Goal: Transaction & Acquisition: Book appointment/travel/reservation

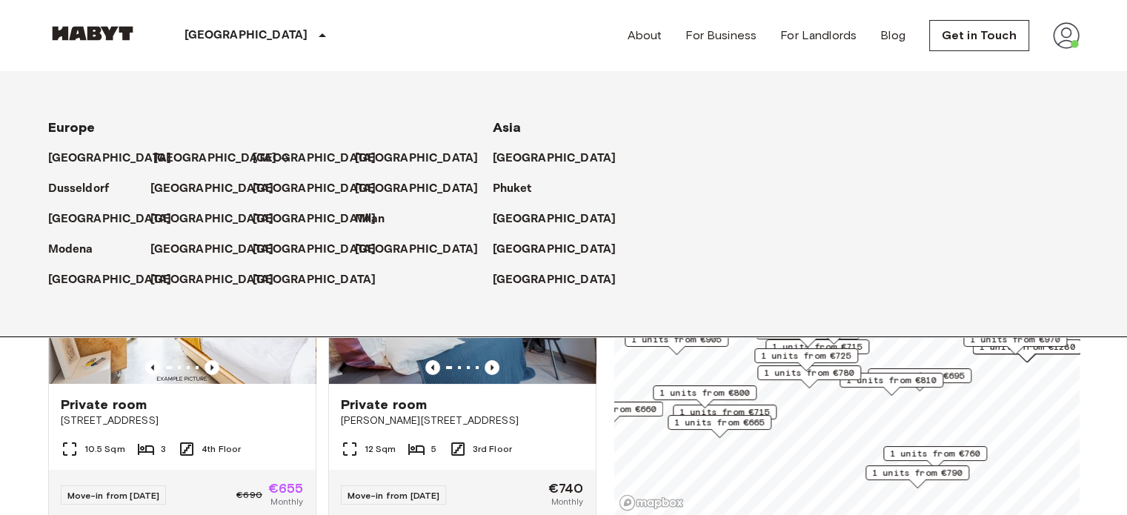
click at [159, 155] on p "[GEOGRAPHIC_DATA]" at bounding box center [215, 159] width 124 height 18
click at [166, 160] on p "[GEOGRAPHIC_DATA]" at bounding box center [215, 159] width 124 height 18
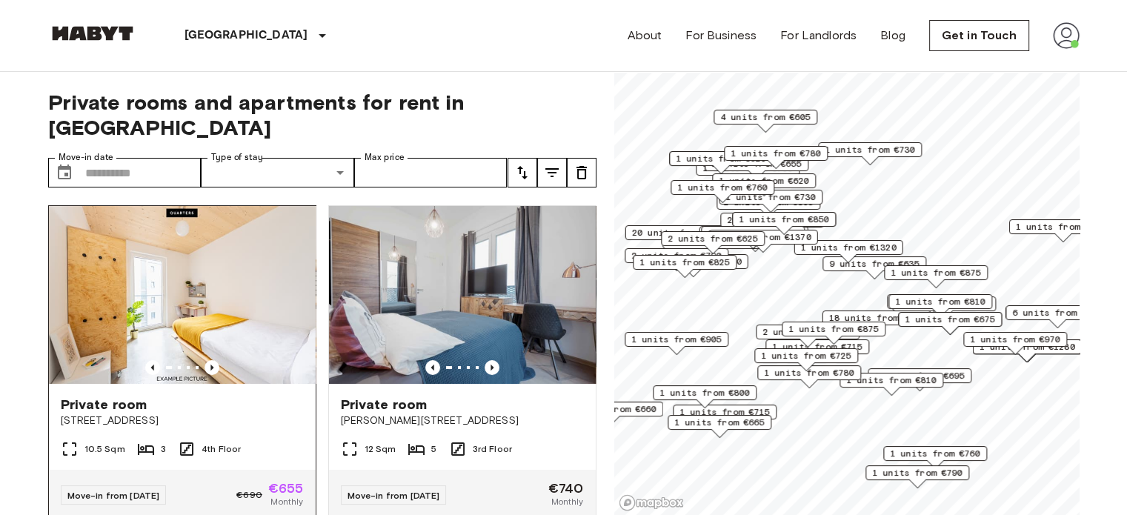
click at [129, 396] on span "Private room" at bounding box center [104, 405] width 87 height 18
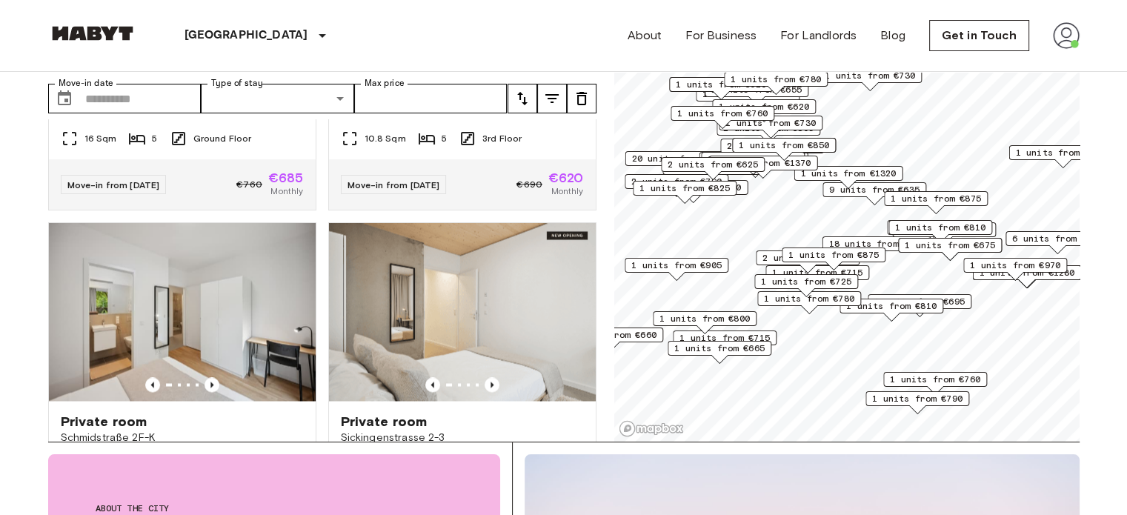
scroll to position [8097, 0]
click at [205, 65] on icon "Previous image" at bounding box center [212, 57] width 15 height 15
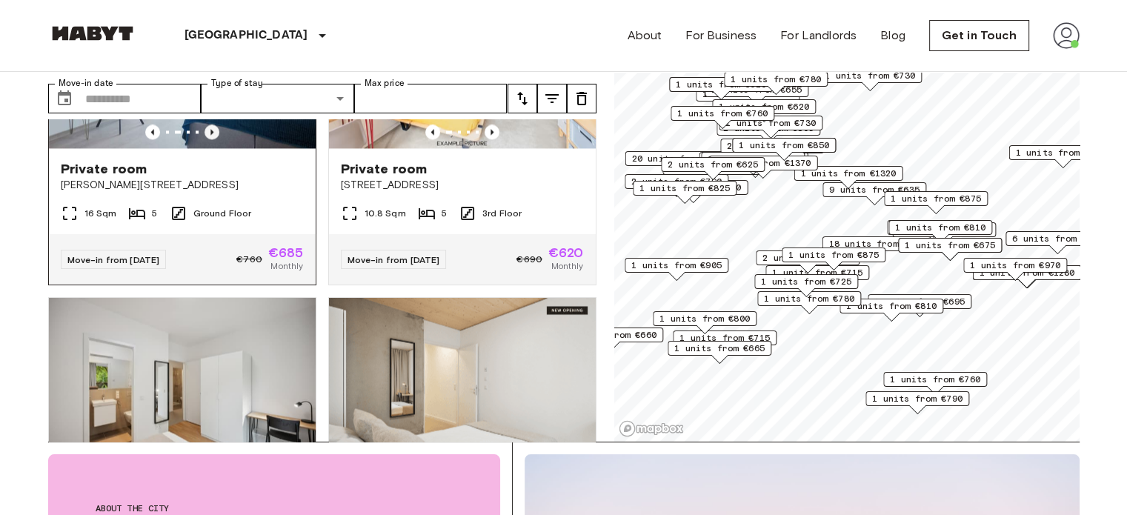
click at [207, 139] on icon "Previous image" at bounding box center [212, 132] width 15 height 15
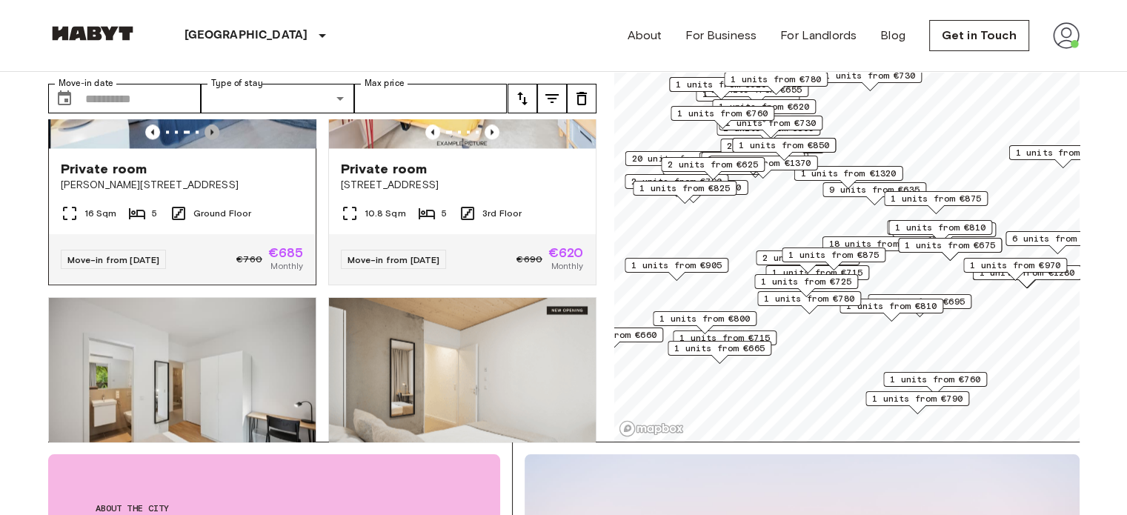
click at [207, 139] on icon "Previous image" at bounding box center [212, 132] width 15 height 15
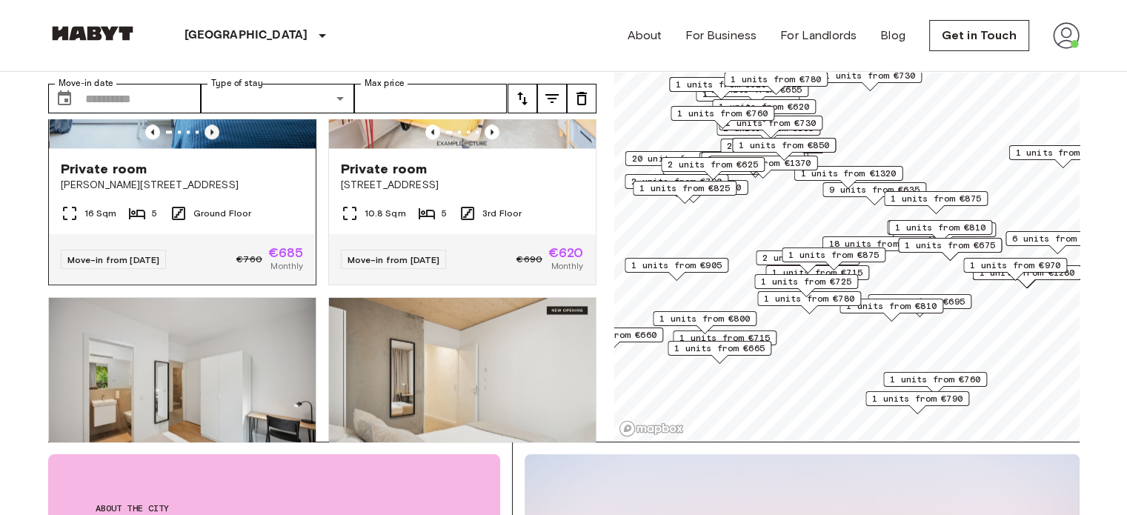
click at [207, 139] on icon "Previous image" at bounding box center [212, 132] width 15 height 15
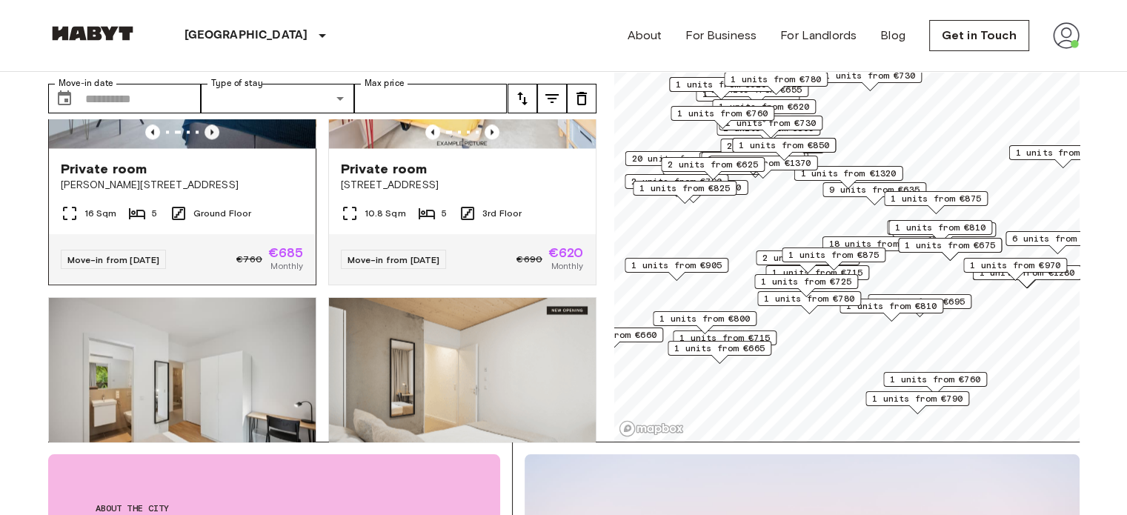
click at [205, 139] on icon "Previous image" at bounding box center [212, 132] width 15 height 15
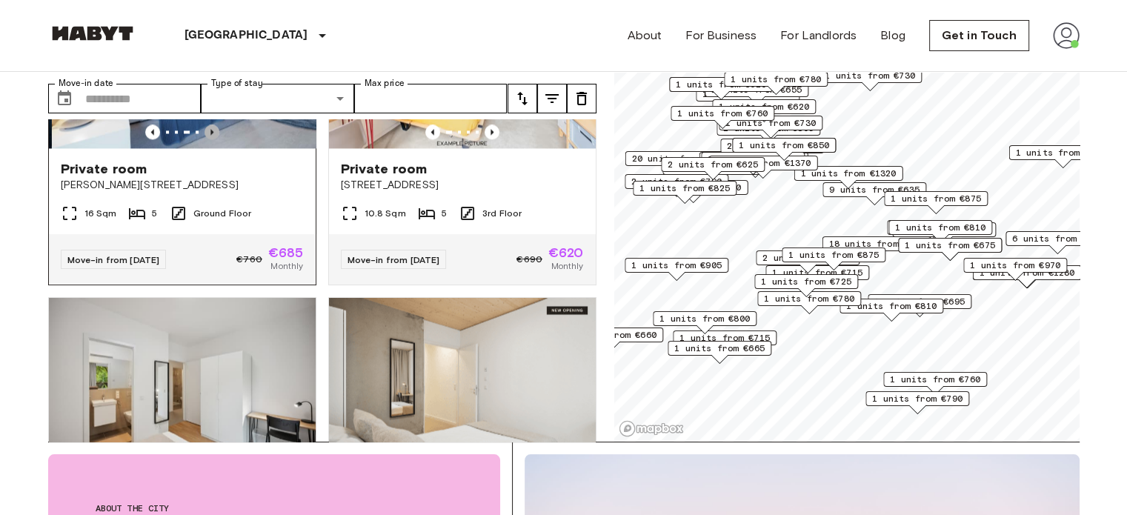
click at [207, 139] on icon "Previous image" at bounding box center [212, 132] width 15 height 15
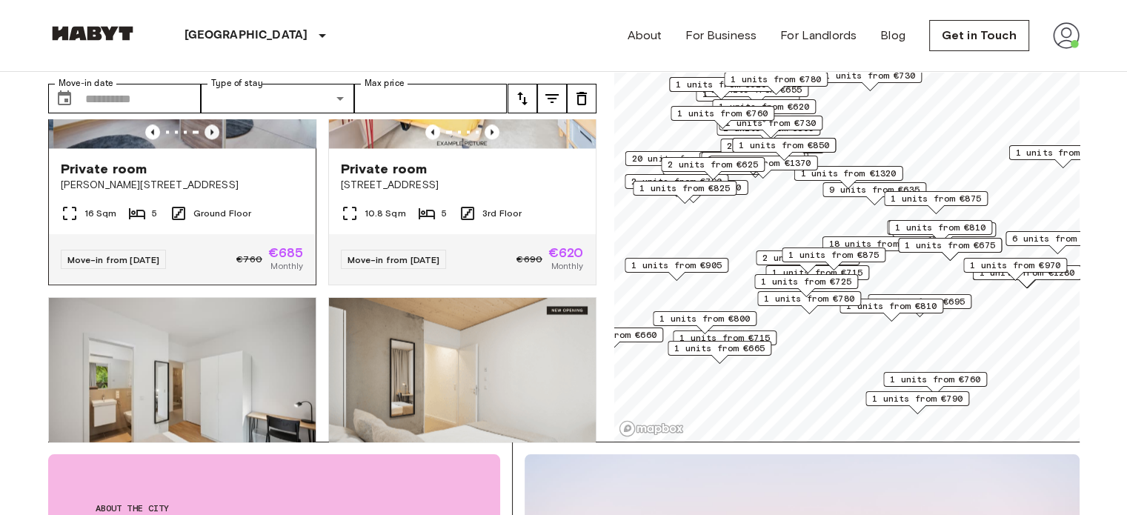
click at [207, 139] on icon "Previous image" at bounding box center [212, 132] width 15 height 15
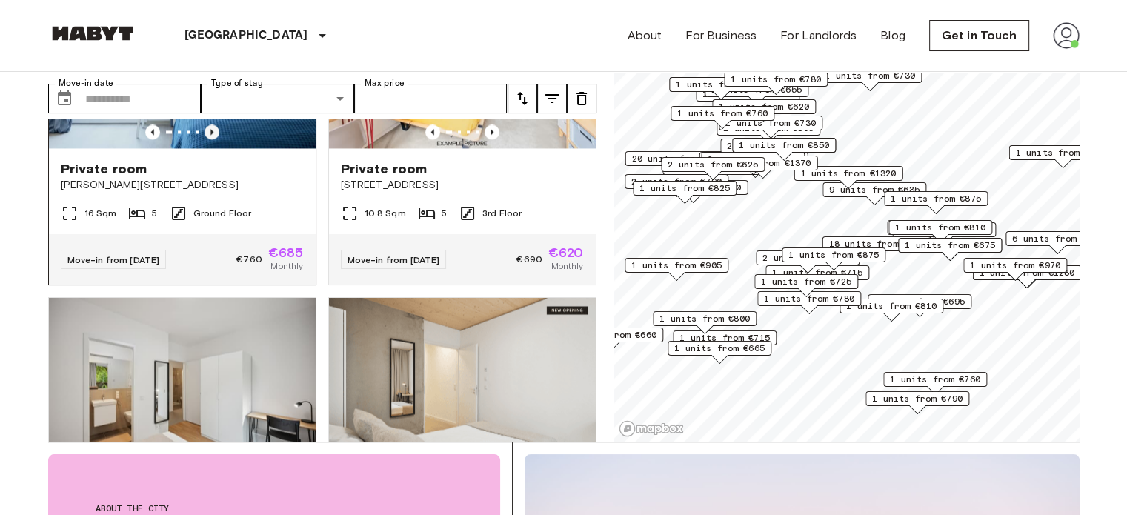
click at [207, 139] on icon "Previous image" at bounding box center [212, 132] width 15 height 15
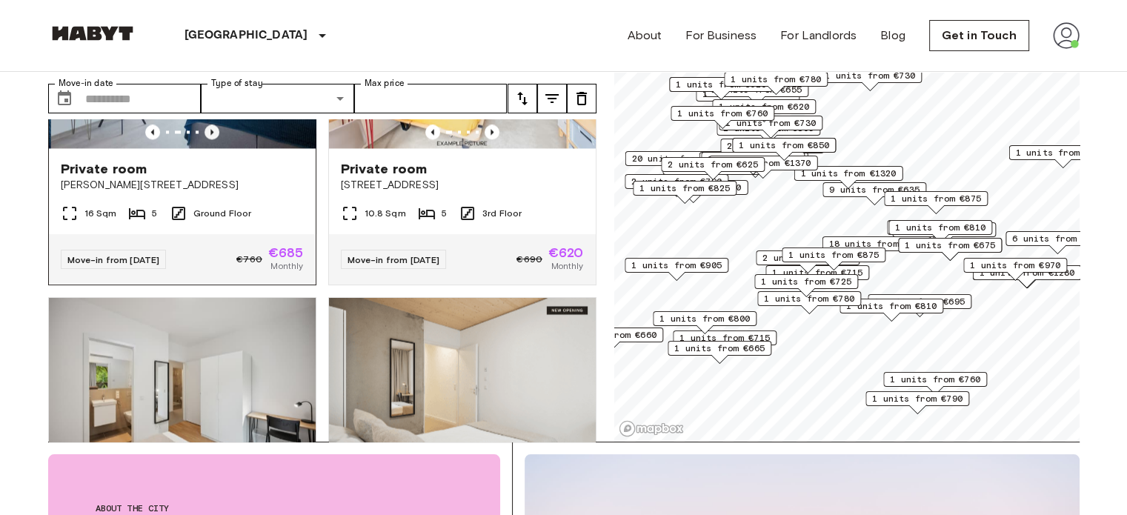
click at [207, 139] on icon "Previous image" at bounding box center [212, 132] width 15 height 15
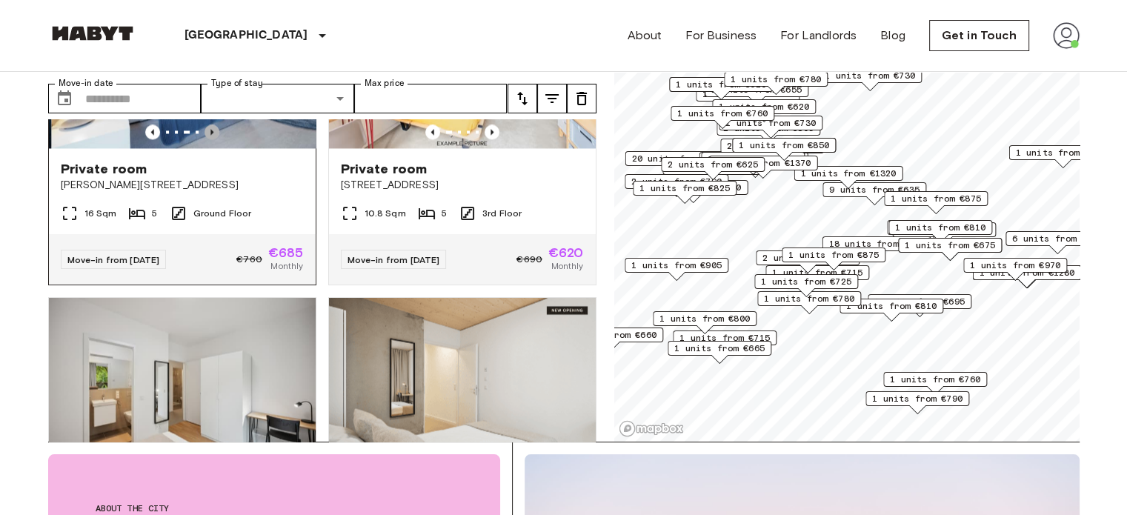
click at [207, 139] on icon "Previous image" at bounding box center [212, 132] width 15 height 15
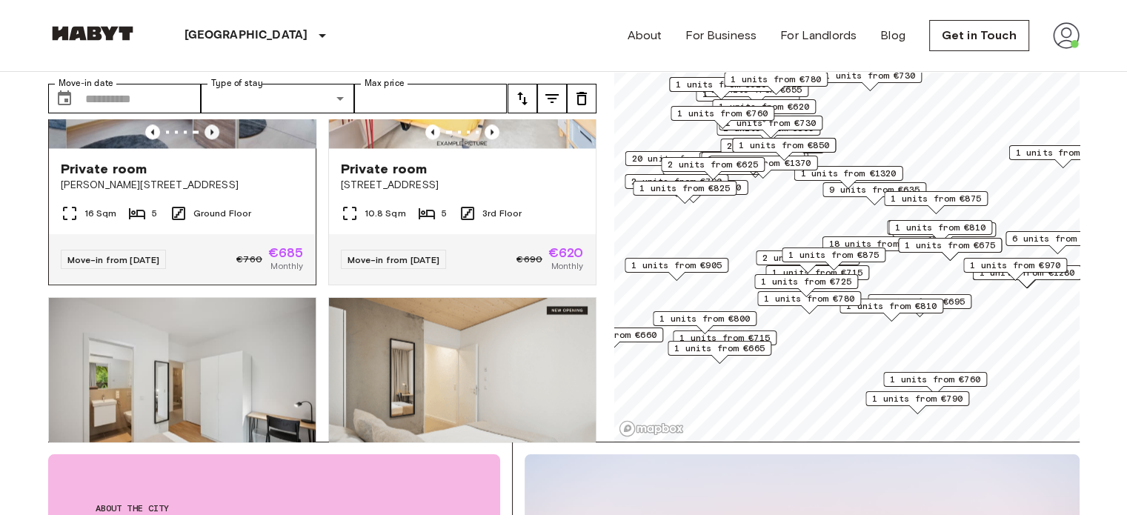
click at [207, 139] on icon "Previous image" at bounding box center [212, 132] width 15 height 15
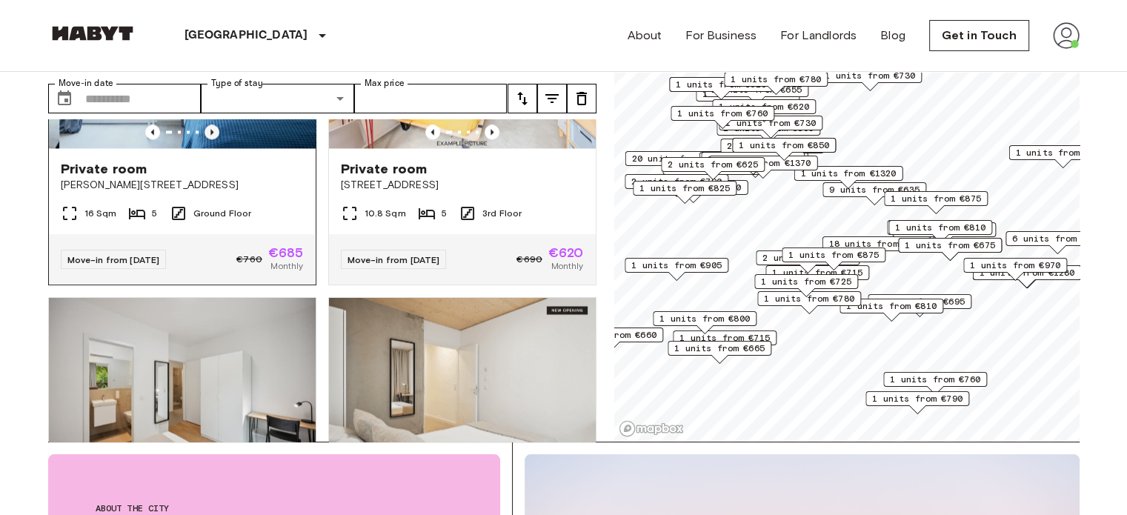
click at [207, 139] on icon "Previous image" at bounding box center [212, 132] width 15 height 15
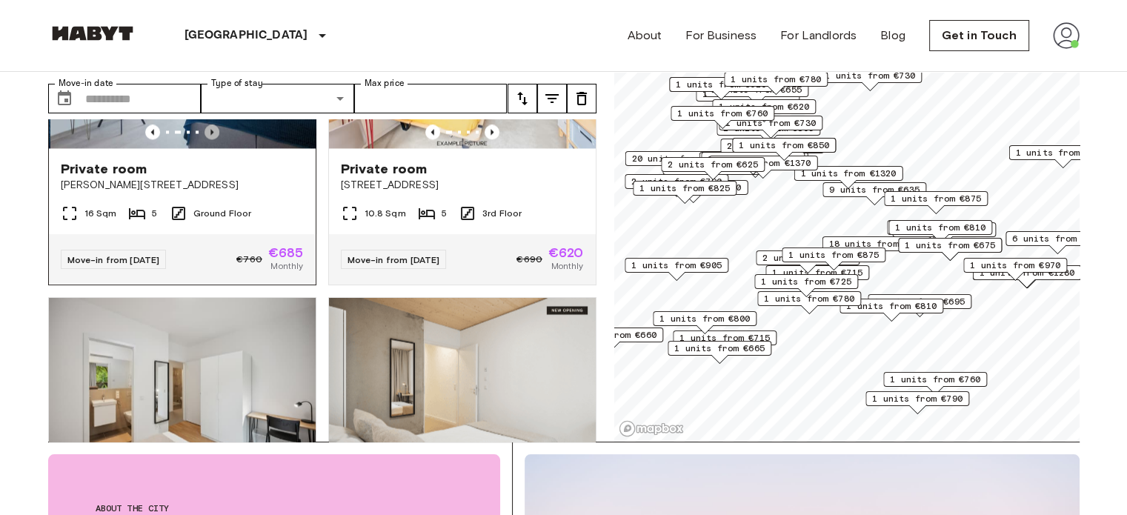
click at [207, 139] on icon "Previous image" at bounding box center [212, 132] width 15 height 15
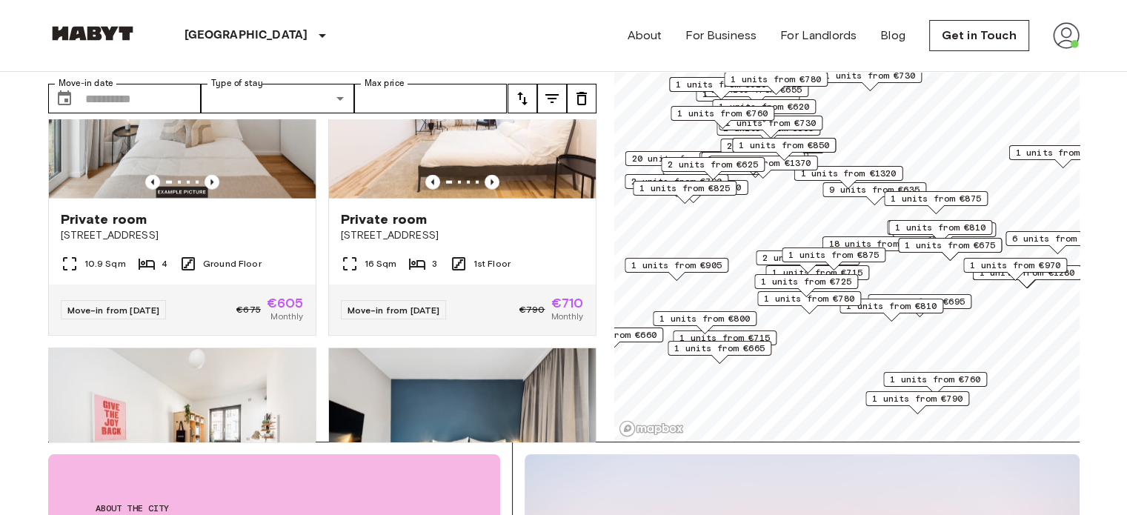
scroll to position [9357, 0]
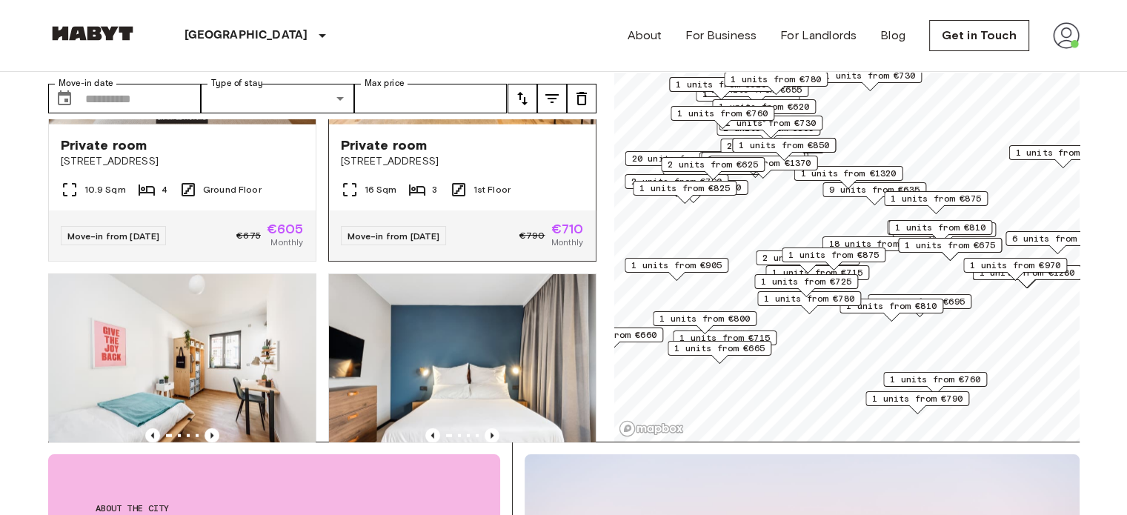
click at [491, 111] on icon "Previous image" at bounding box center [492, 108] width 3 height 6
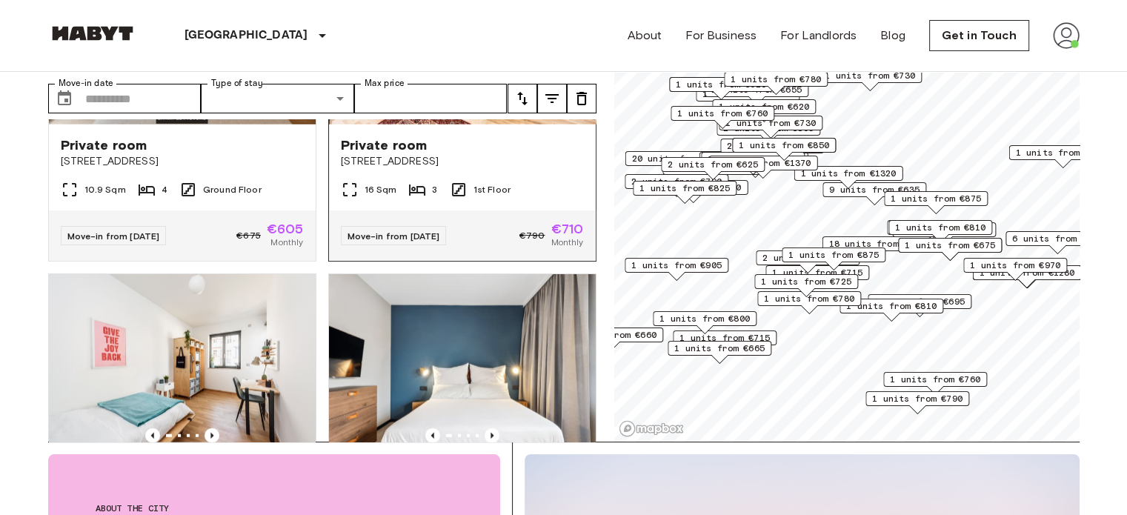
click at [491, 111] on icon "Previous image" at bounding box center [492, 108] width 3 height 6
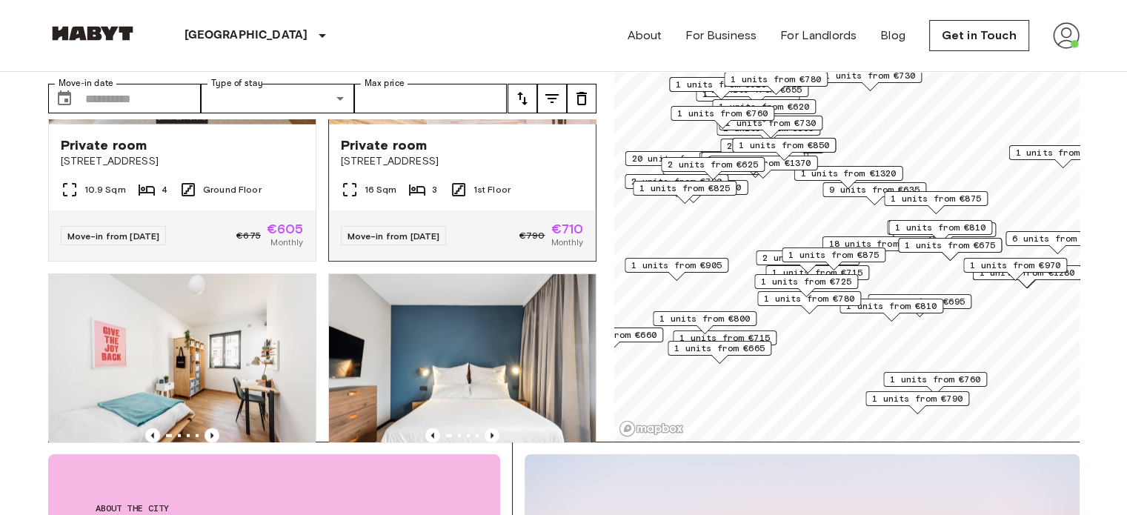
click at [491, 111] on icon "Previous image" at bounding box center [492, 108] width 3 height 6
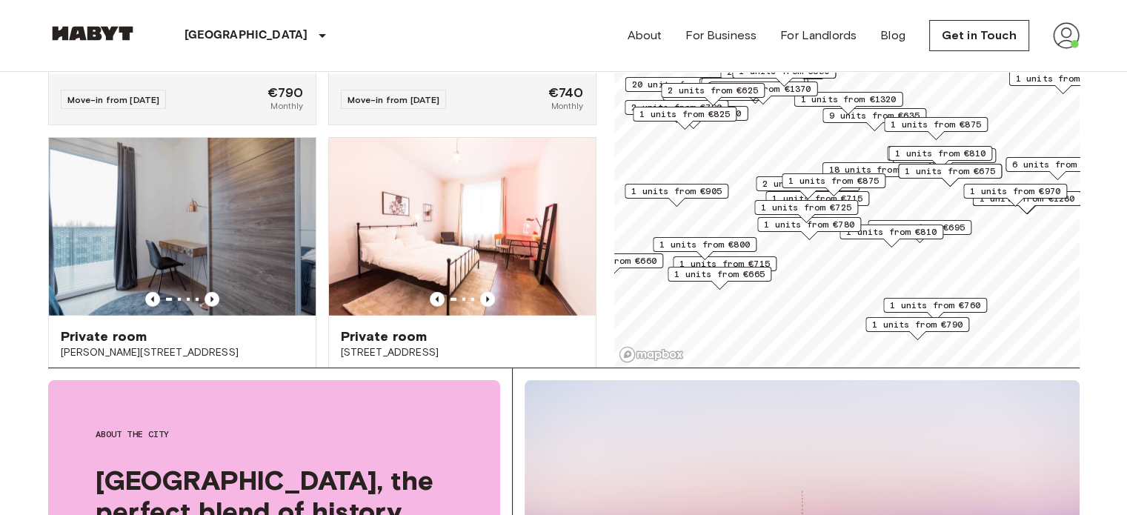
scroll to position [15390, 0]
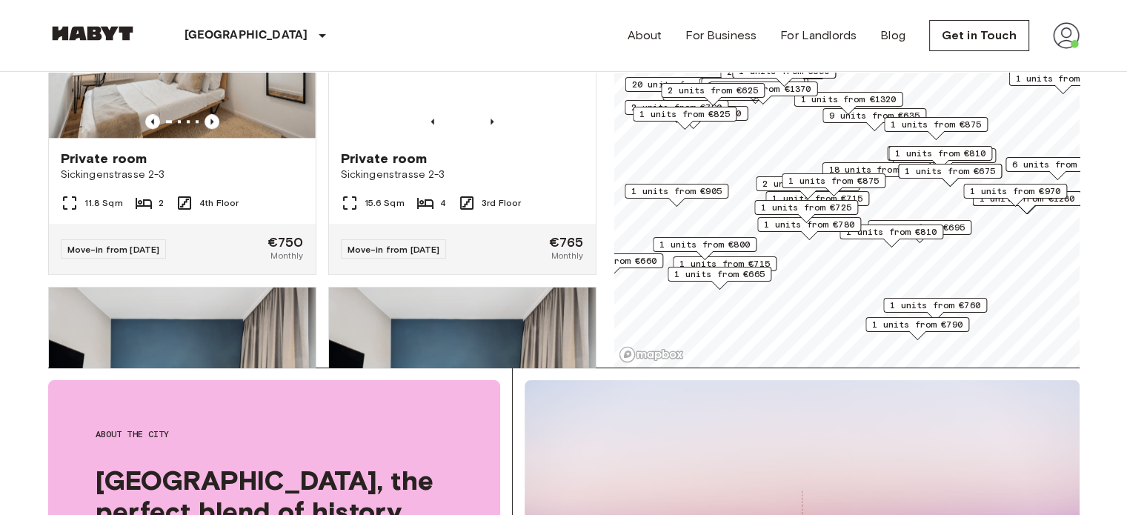
scroll to position [18443, 0]
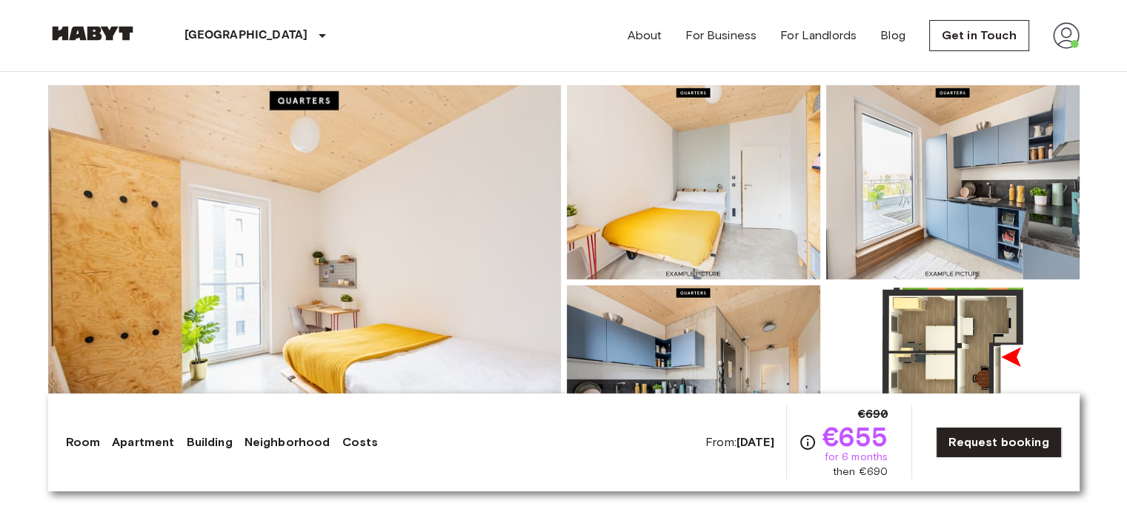
scroll to position [148, 0]
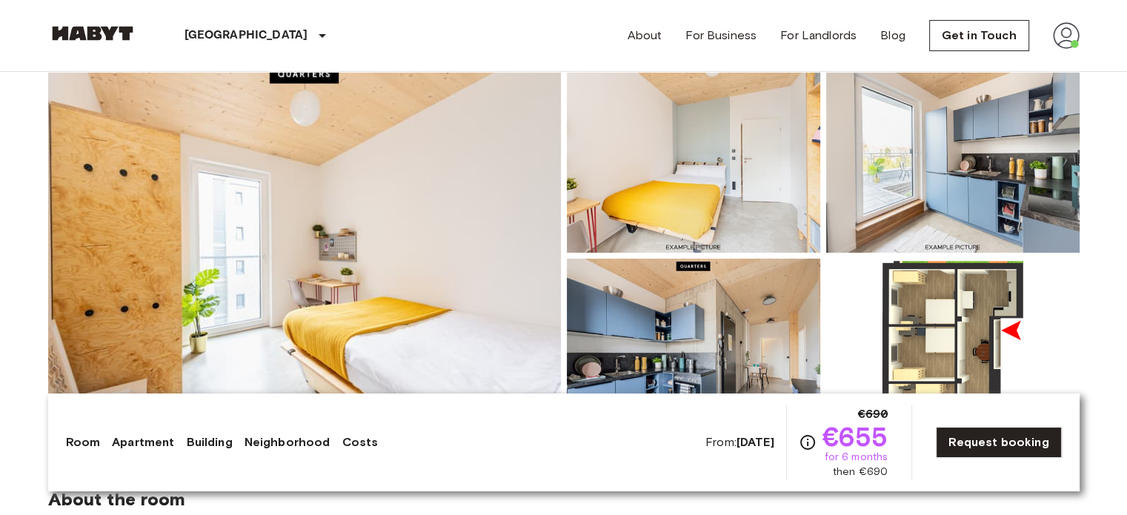
click at [313, 275] on img at bounding box center [304, 256] width 513 height 394
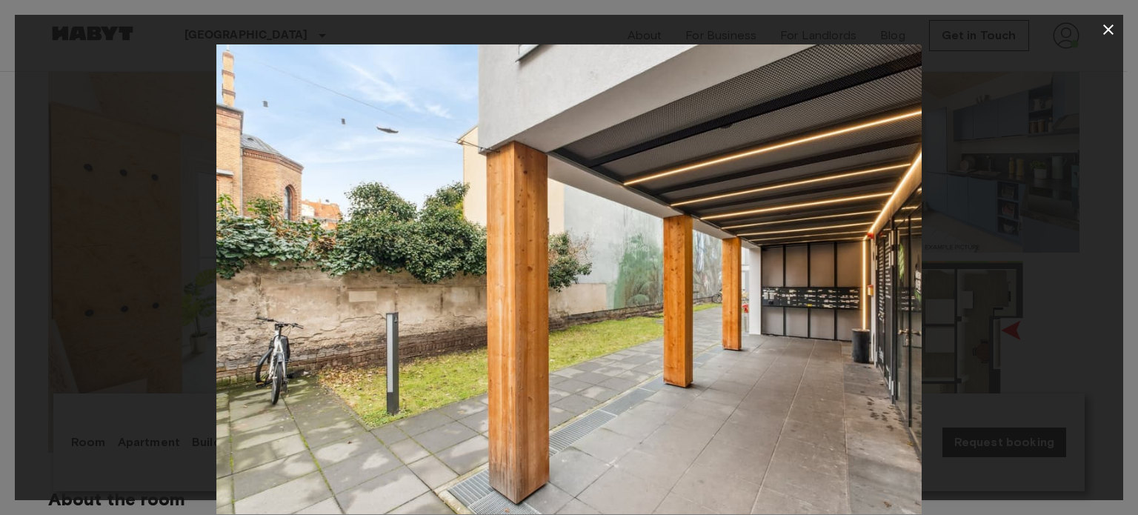
click at [1113, 33] on icon "button" at bounding box center [1109, 30] width 18 height 18
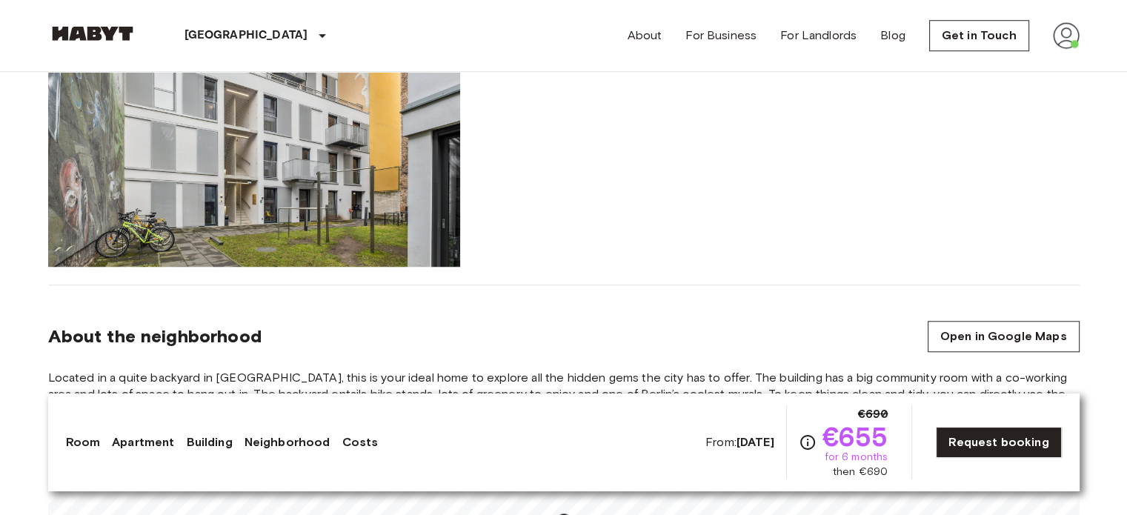
scroll to position [1556, 0]
